Goal: Find specific page/section: Find specific page/section

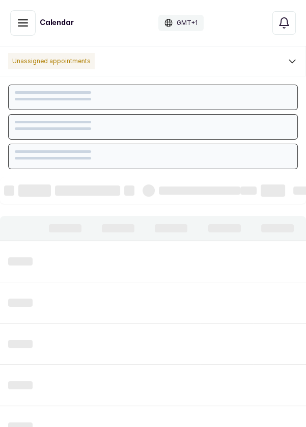
scroll to position [343, 0]
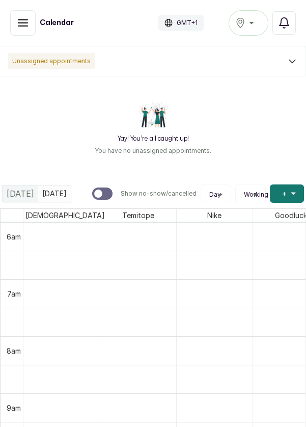
click at [257, 21] on div "Victoria Island" at bounding box center [248, 23] width 26 height 12
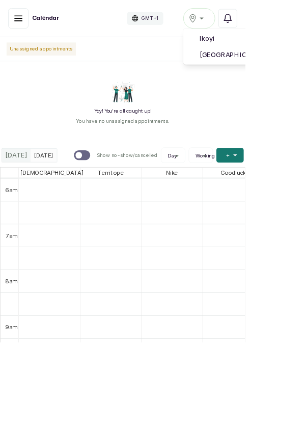
click at [302, 66] on span "Victoria Island" at bounding box center [311, 68] width 124 height 12
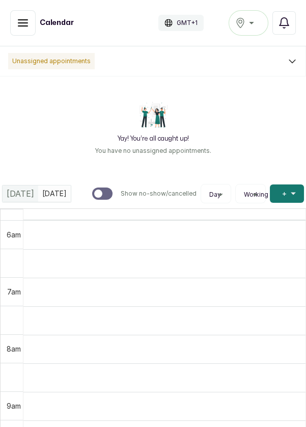
scroll to position [343, 0]
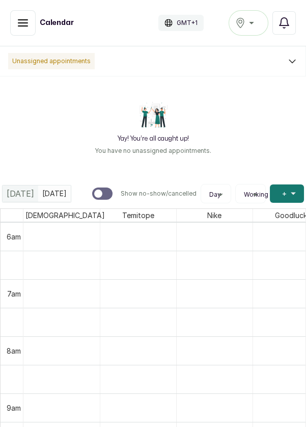
click at [15, 27] on button "Show no-show/cancelled" at bounding box center [22, 22] width 25 height 25
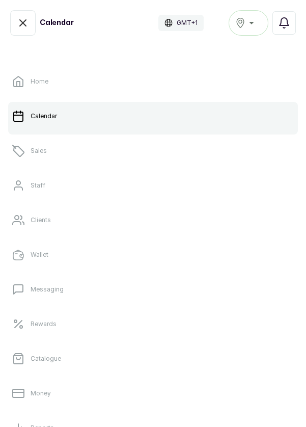
click at [40, 156] on link "Sales" at bounding box center [153, 150] width 290 height 29
